Goal: Transaction & Acquisition: Purchase product/service

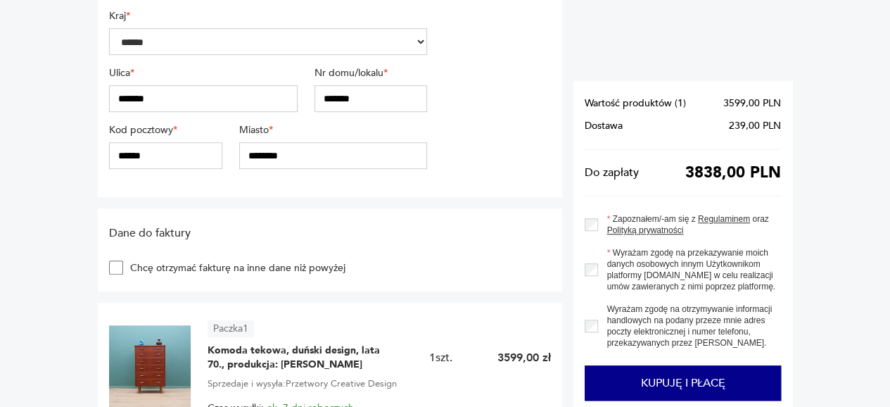
scroll to position [410, 0]
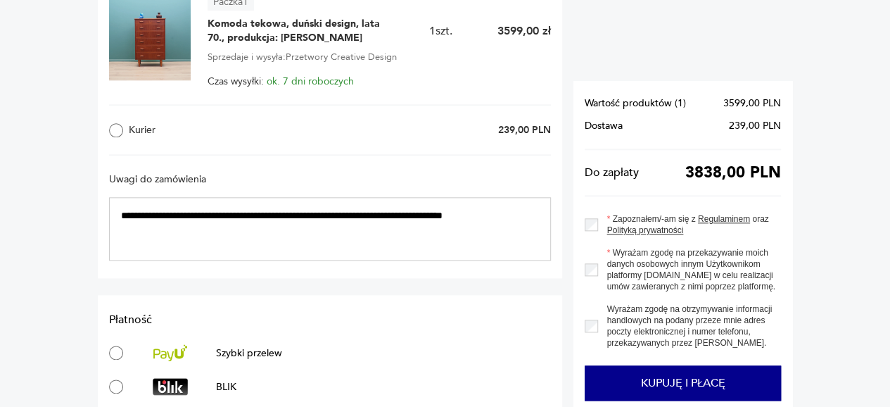
click at [228, 172] on h3 "Uwagi do zamówienia" at bounding box center [330, 178] width 442 height 13
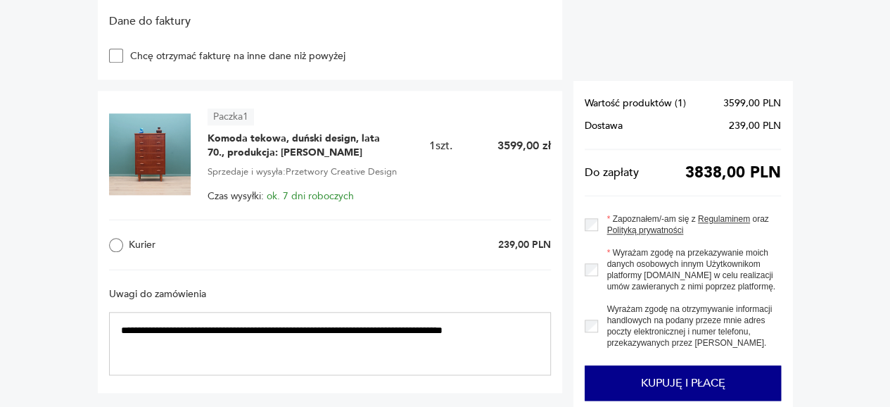
scroll to position [605, 0]
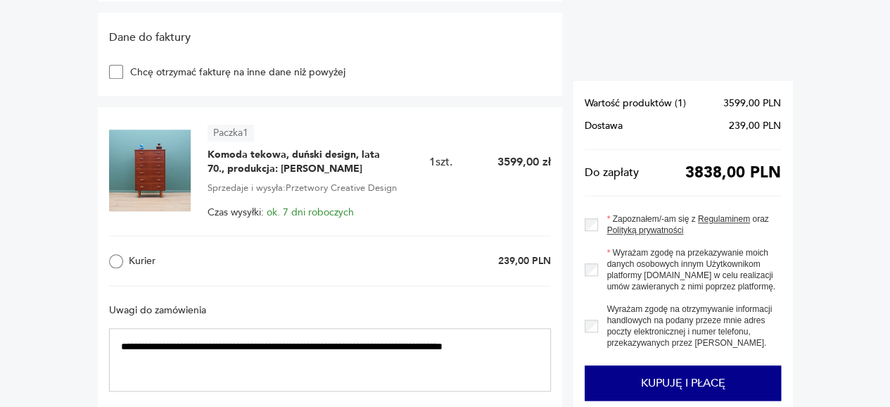
click at [146, 174] on img at bounding box center [150, 170] width 82 height 82
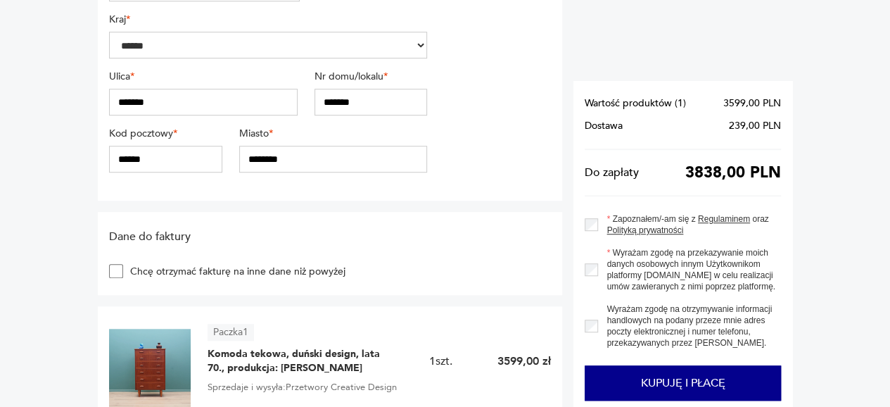
scroll to position [406, 0]
click at [146, 174] on div "Kod pocztowy * ****** Miasto * ********" at bounding box center [268, 154] width 318 height 57
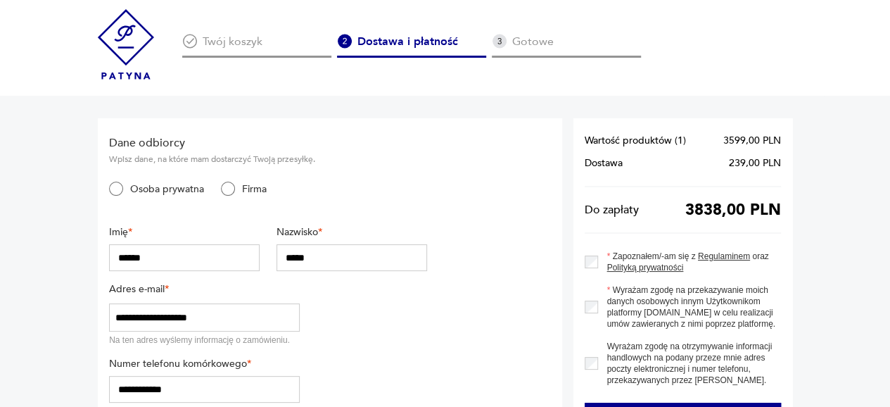
scroll to position [4, 0]
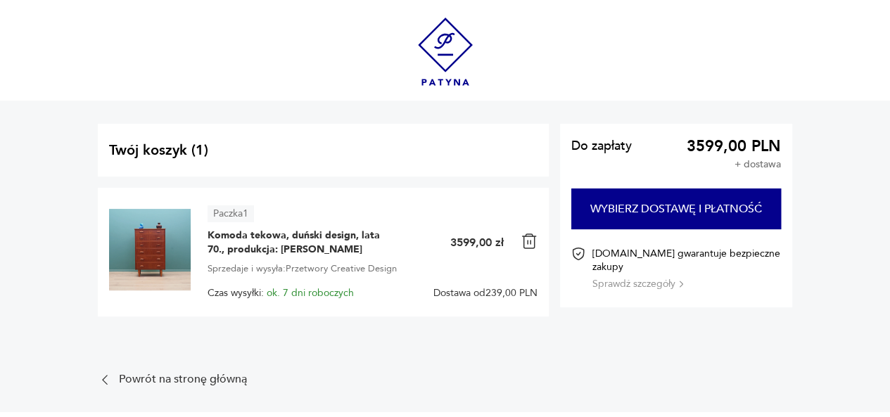
scroll to position [21, 0]
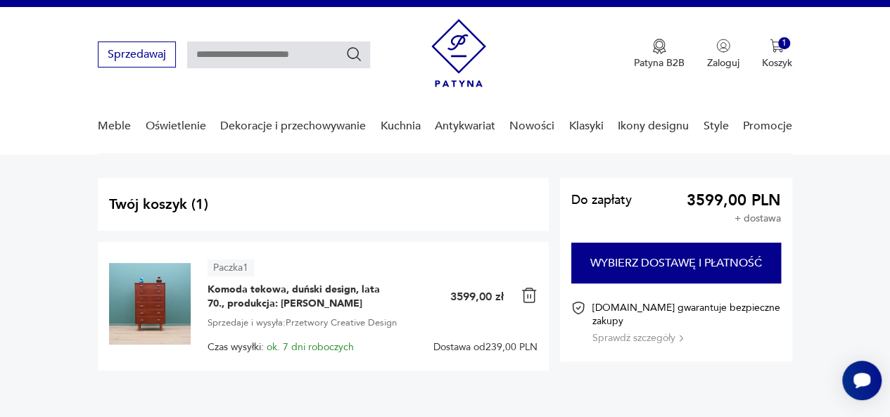
click at [147, 315] on img at bounding box center [150, 304] width 82 height 82
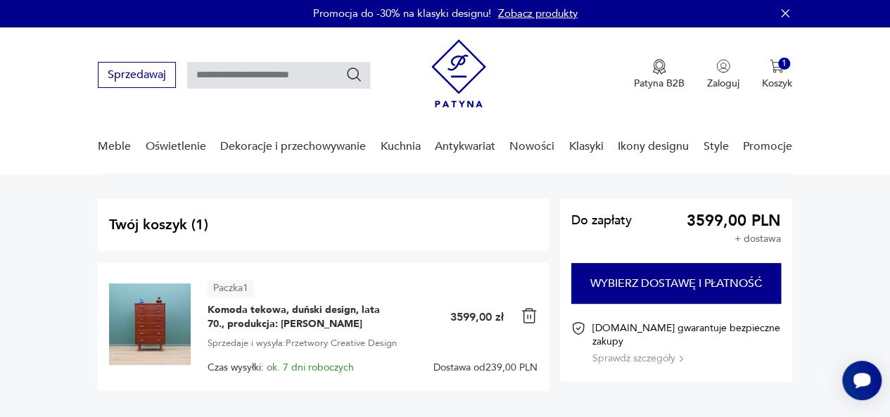
scroll to position [1, 0]
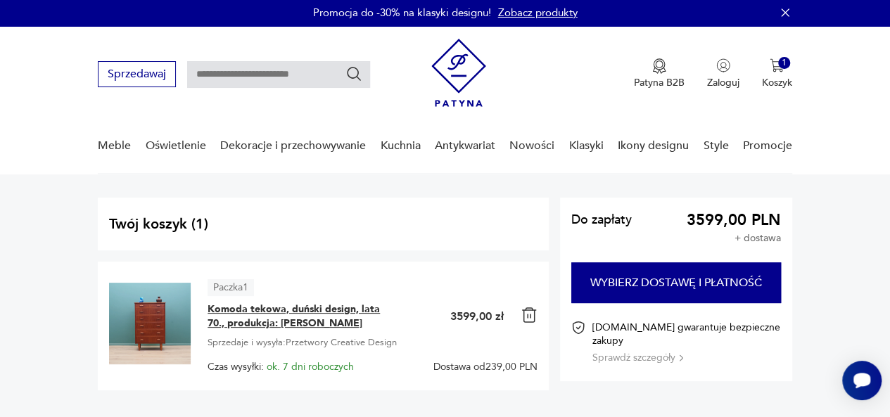
click at [238, 317] on span "Komoda tekowa, duński design, lata 70., produkcja: [PERSON_NAME]" at bounding box center [296, 317] width 176 height 28
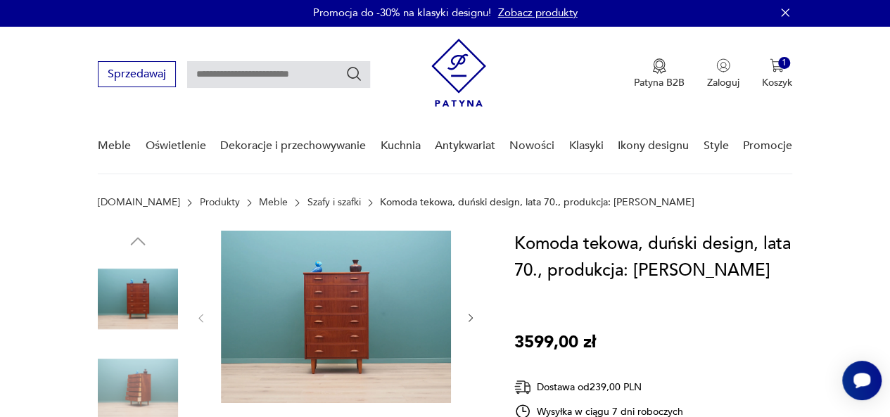
click at [238, 317] on img at bounding box center [336, 317] width 230 height 172
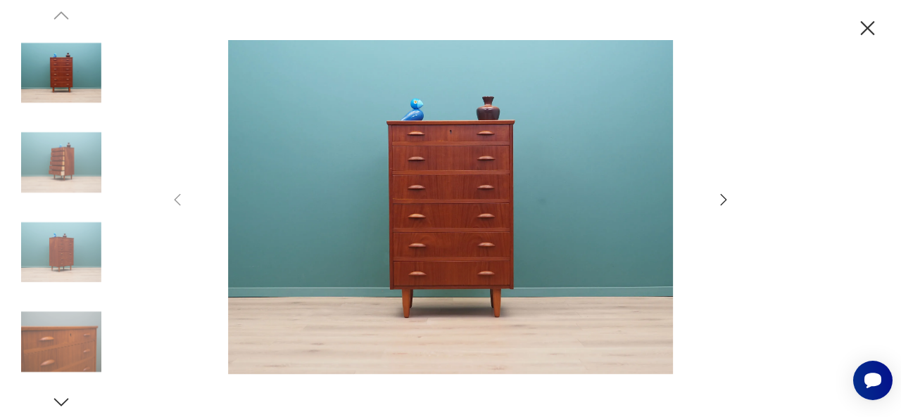
click at [865, 26] on icon "button" at bounding box center [868, 28] width 14 height 14
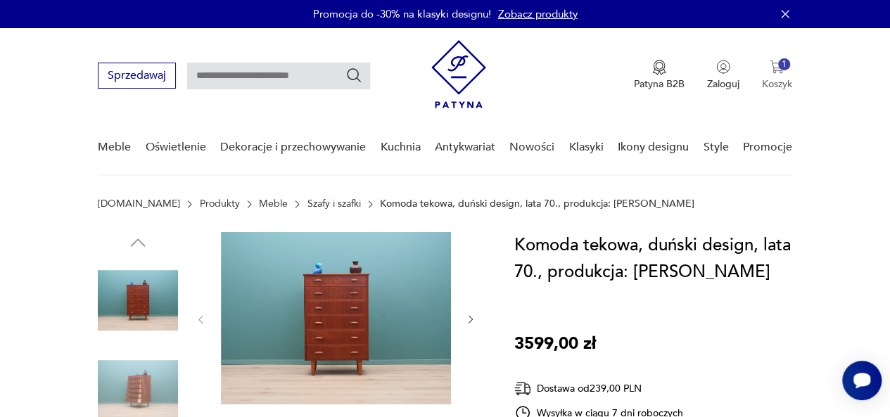
click at [771, 64] on img "button" at bounding box center [777, 67] width 14 height 14
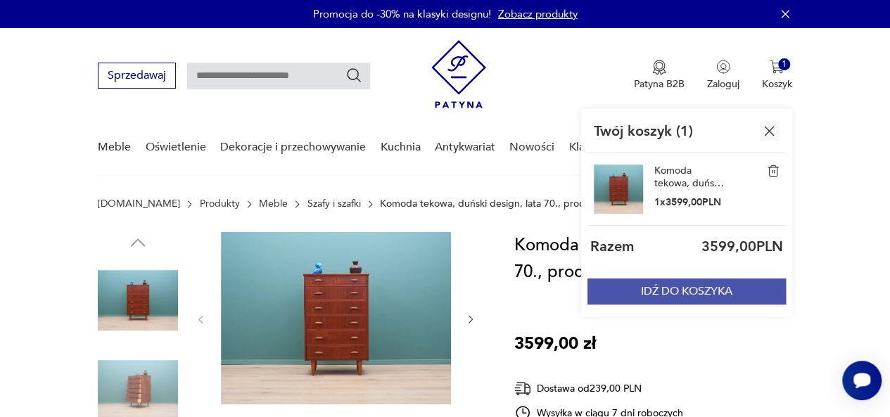
click at [681, 295] on button "IDŹ DO KOSZYKA" at bounding box center [687, 292] width 198 height 26
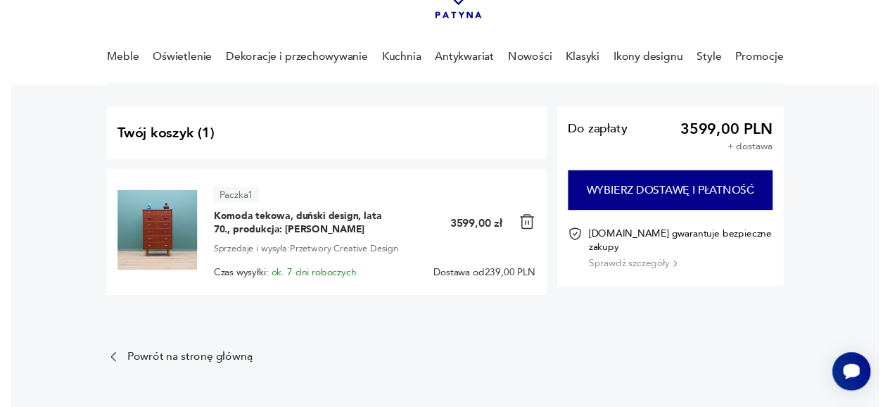
scroll to position [89, 0]
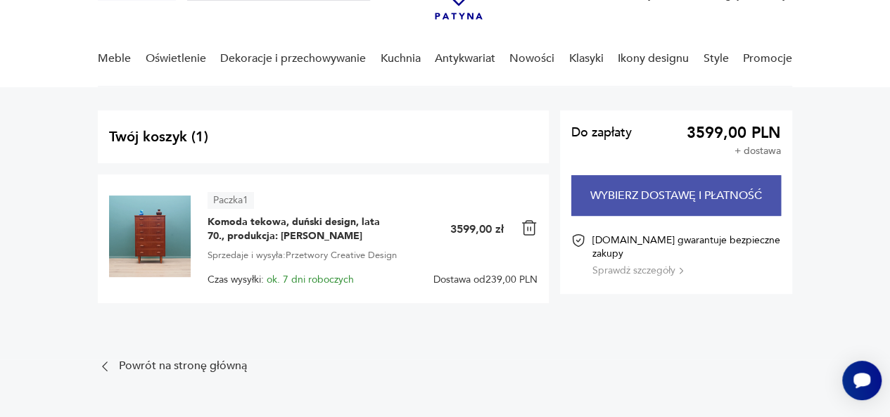
click at [673, 198] on button "Wybierz dostawę i płatność" at bounding box center [676, 195] width 210 height 41
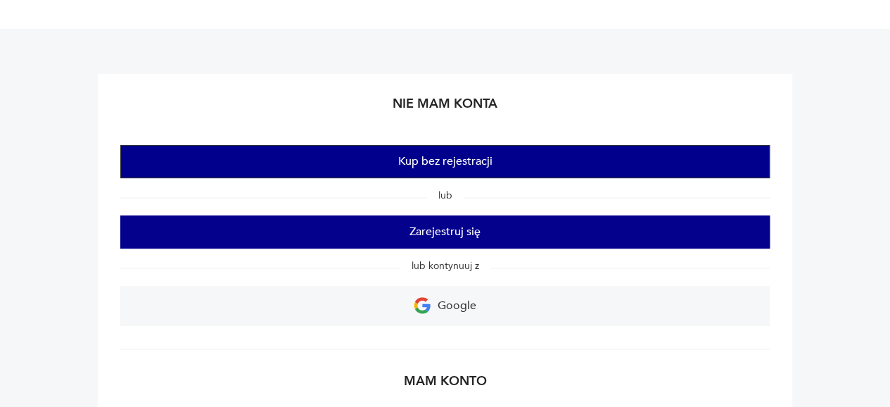
click at [424, 159] on button "Kup bez rejestracji" at bounding box center [445, 161] width 650 height 33
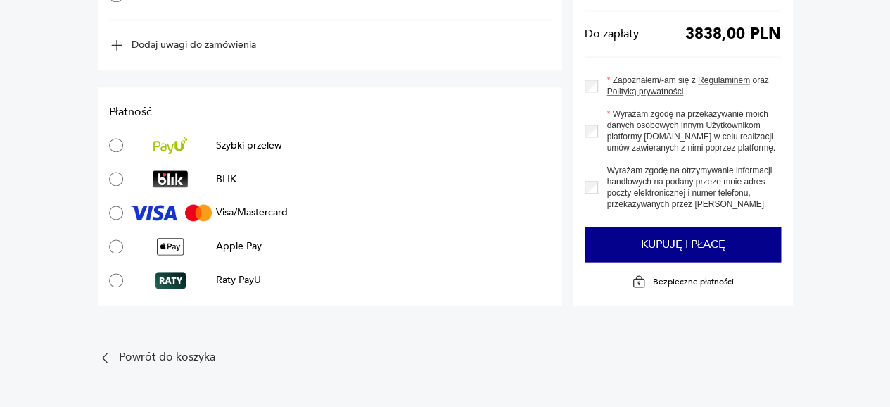
scroll to position [880, 0]
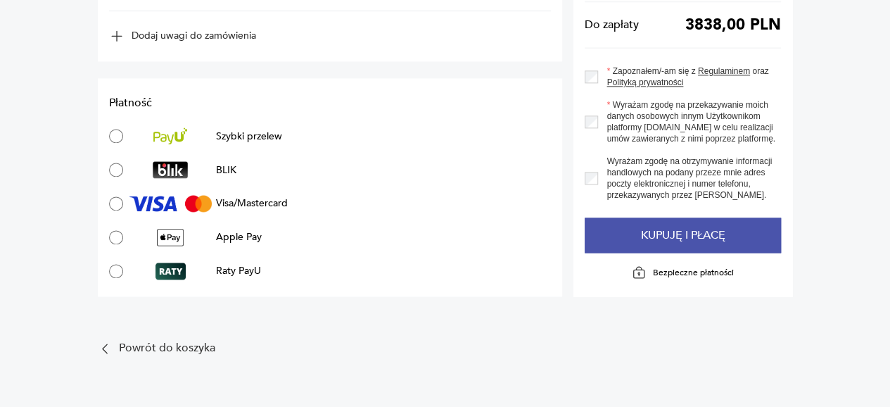
click at [686, 236] on button "Kupuję i płacę" at bounding box center [683, 234] width 196 height 35
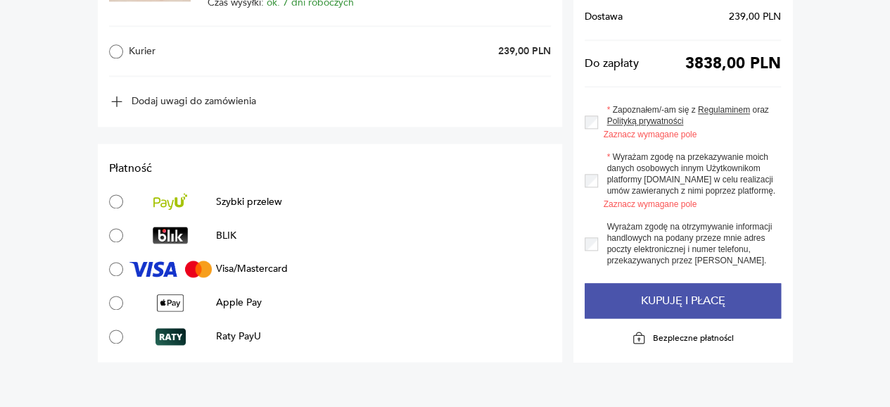
scroll to position [814, 0]
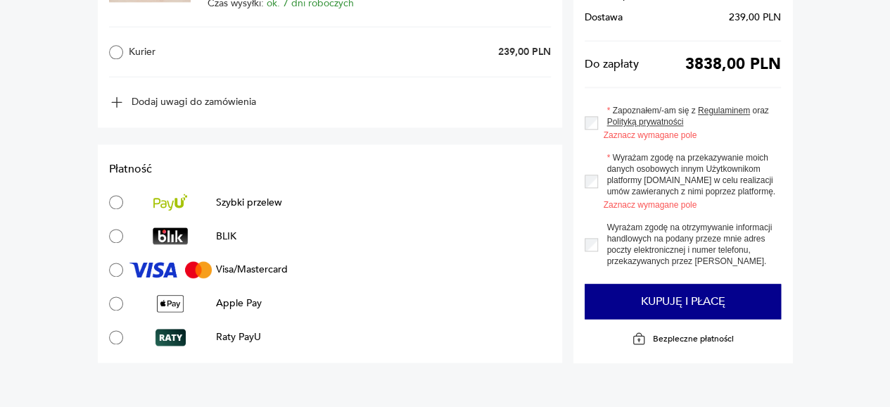
click at [592, 113] on div "Zapoznałem/-am się z Regulaminem oraz Polityką prywatności Zaznacz wymagane pole" at bounding box center [683, 123] width 196 height 36
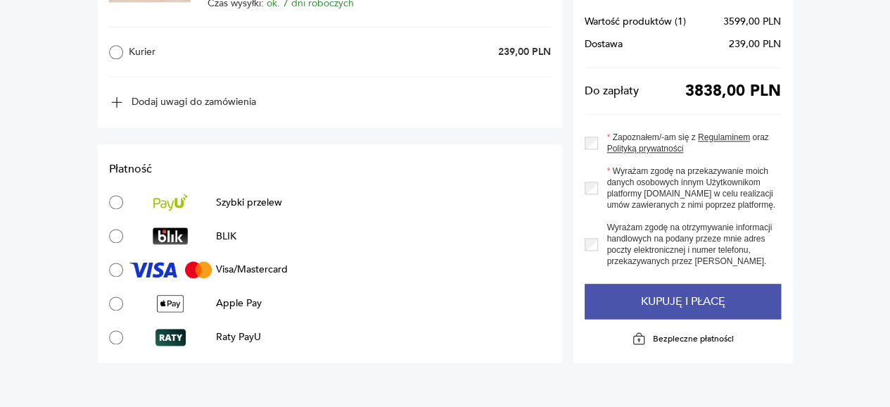
click at [700, 306] on button "Kupuję i płacę" at bounding box center [683, 301] width 196 height 35
